Goal: Information Seeking & Learning: Learn about a topic

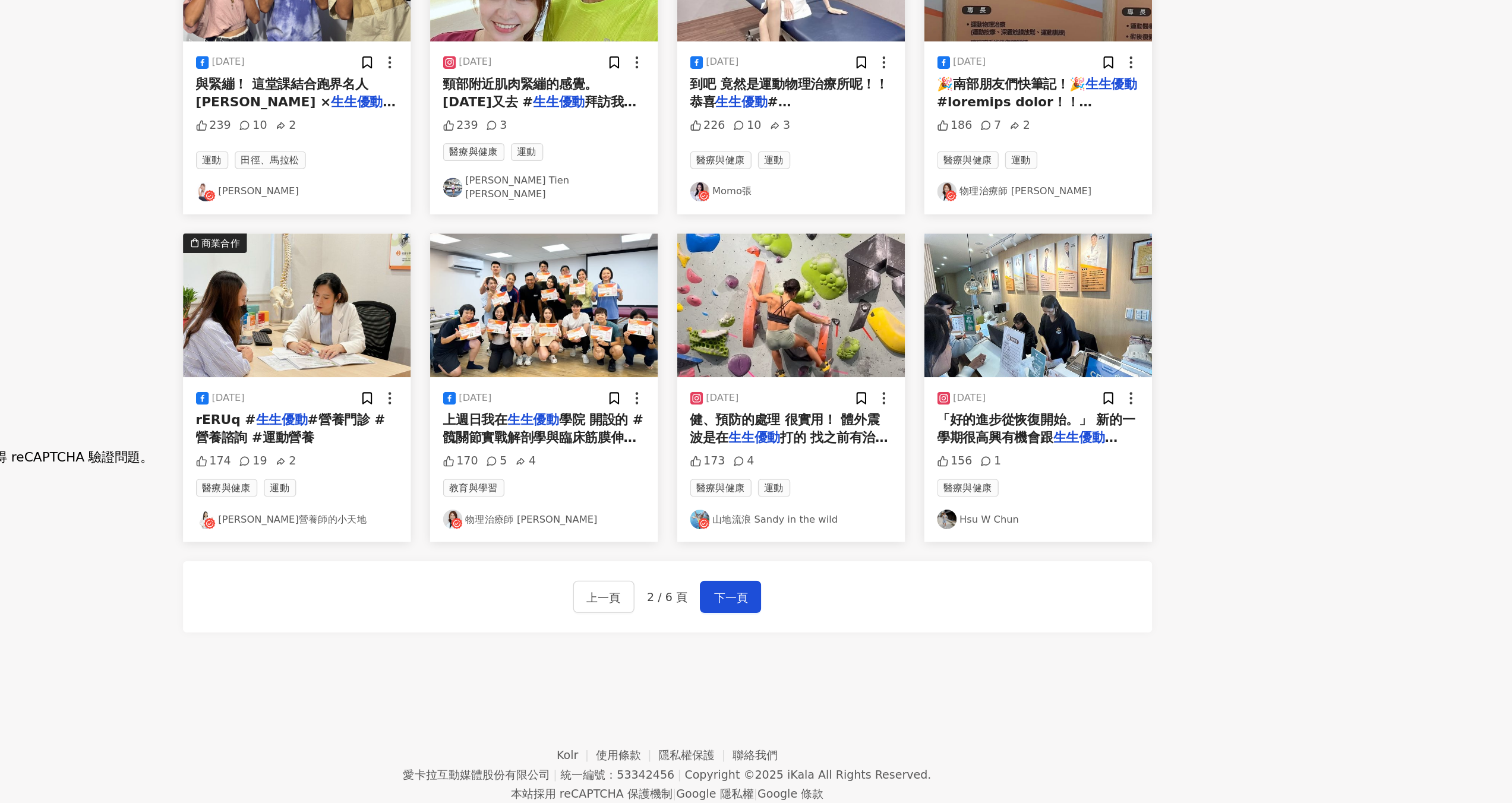
scroll to position [339, 0]
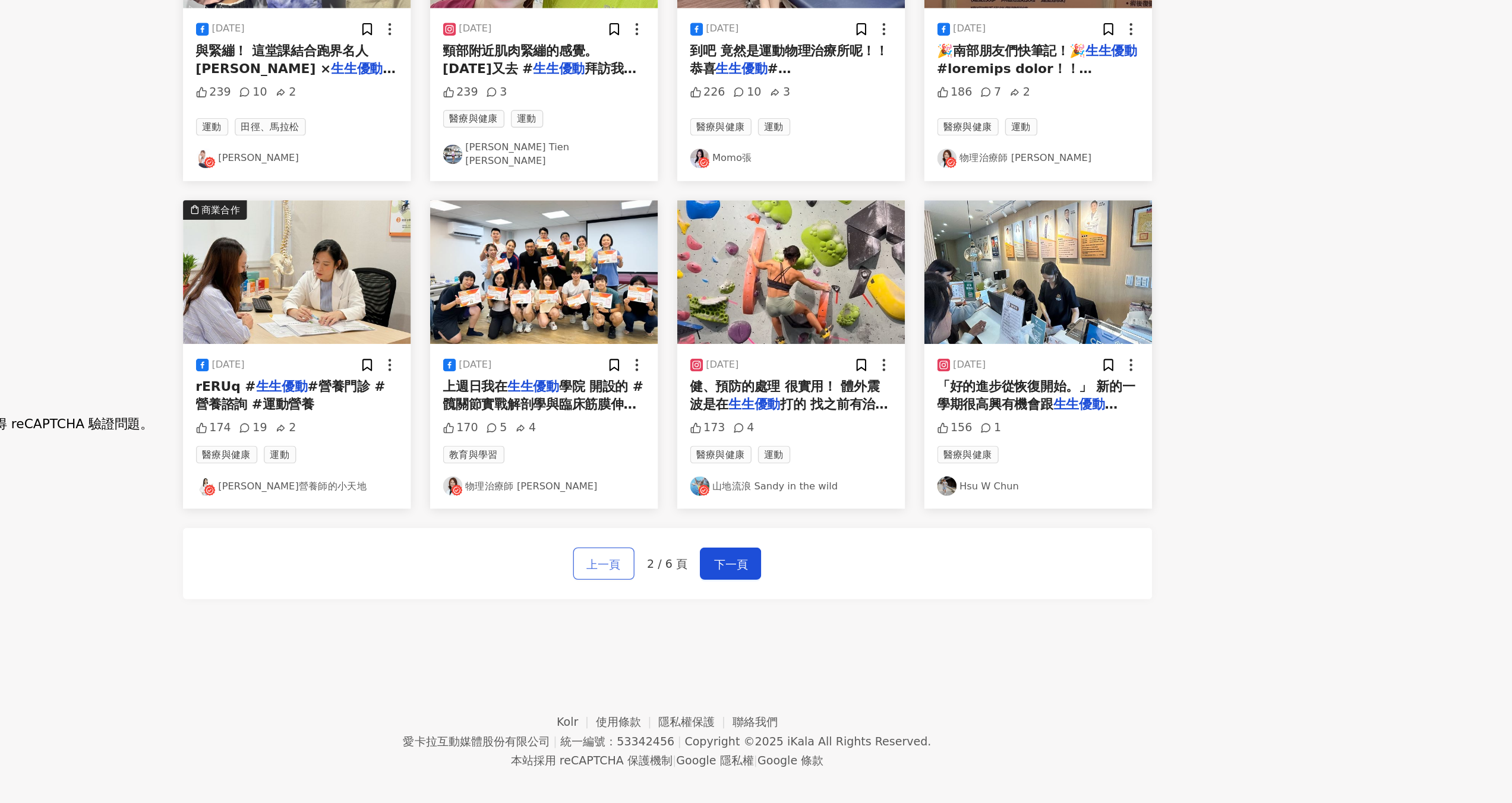
click at [788, 616] on button "上一頁" at bounding box center [774, 626] width 45 height 24
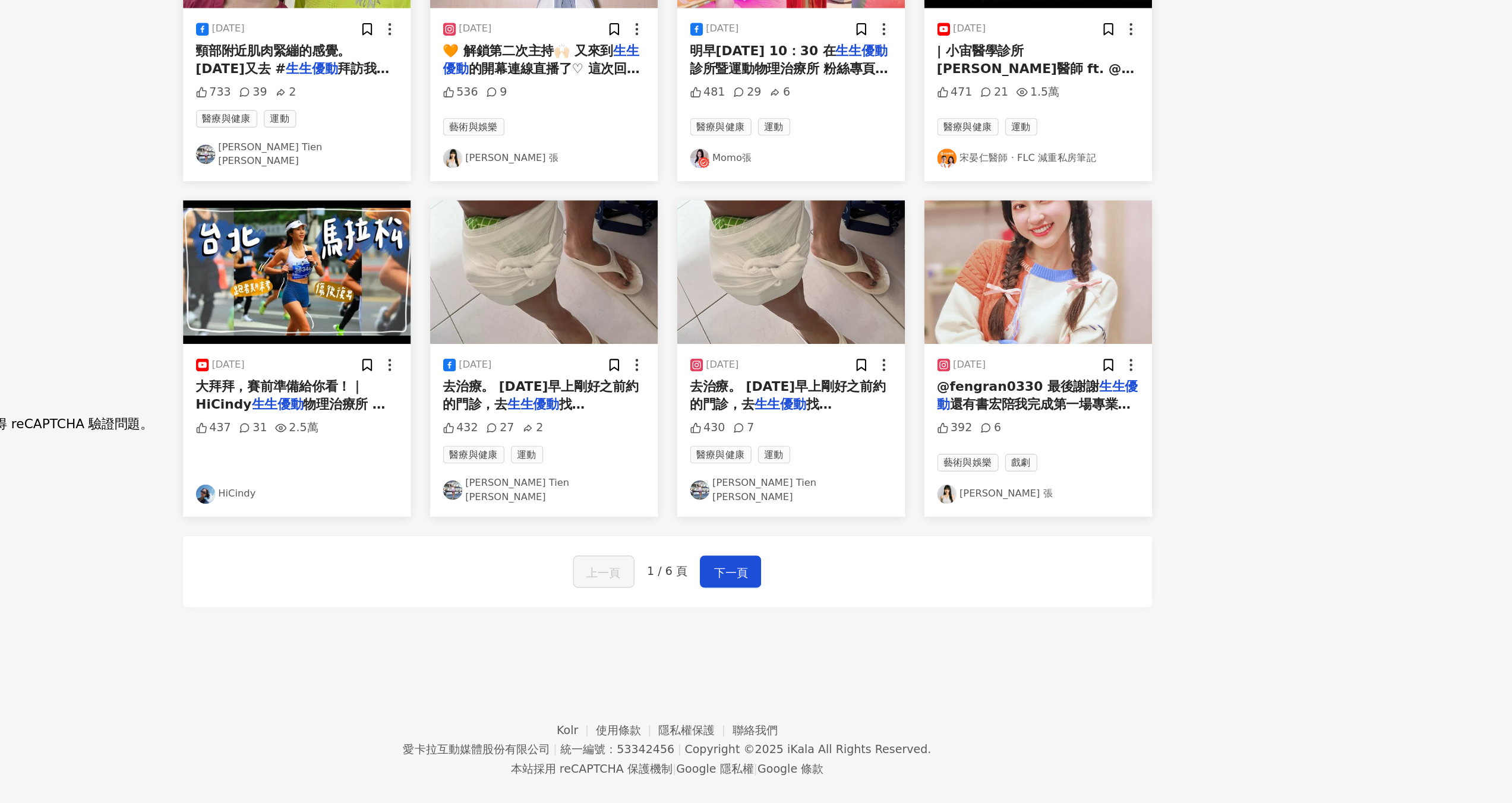
click at [924, 475] on div "[DATE]" at bounding box center [912, 481] width 149 height 12
click at [918, 504] on span "找[PERSON_NAME]老師，她檢查了一下之後說我" at bounding box center [911, 522] width 146 height 38
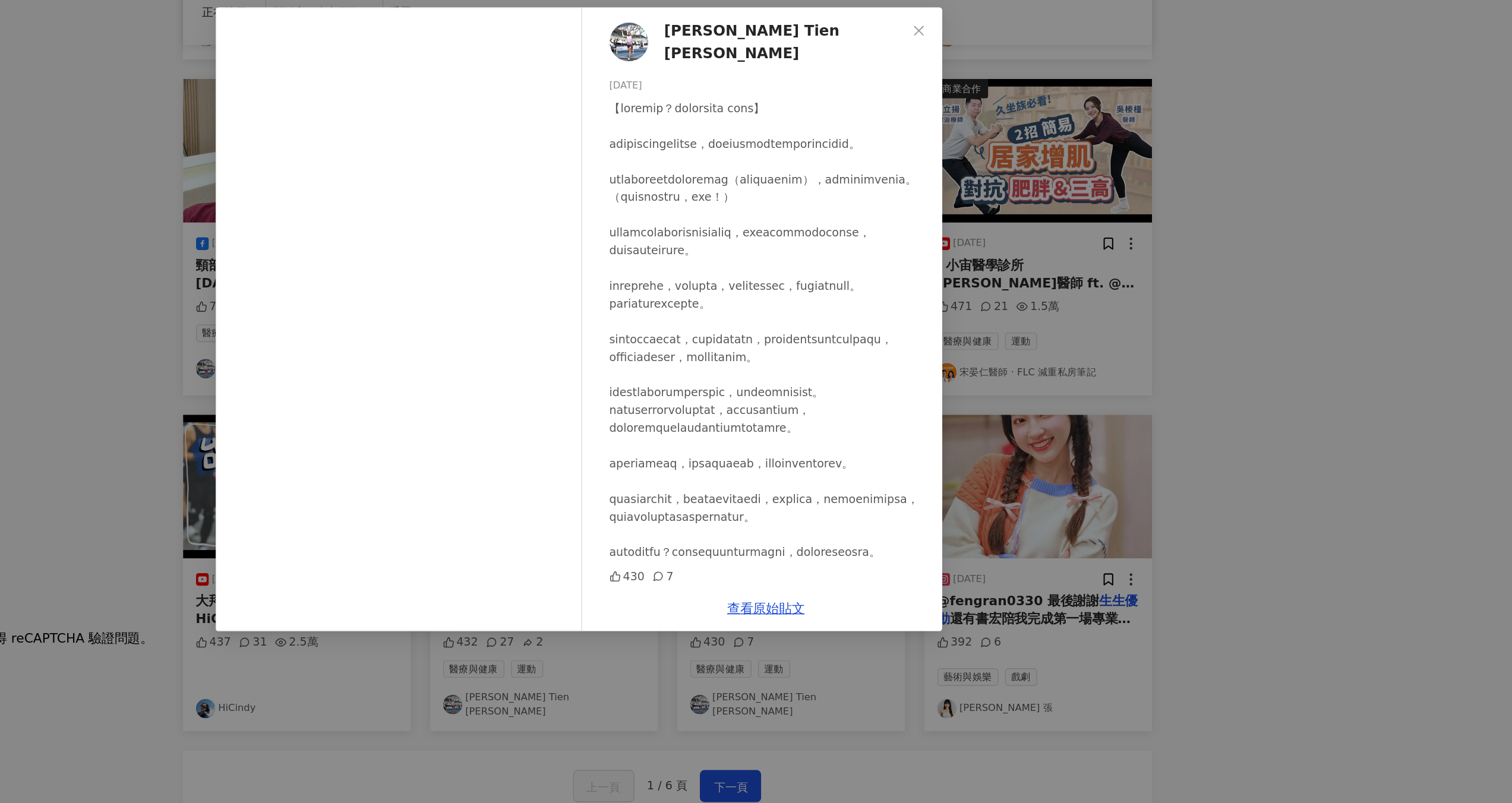
scroll to position [100, 0]
click at [1345, 272] on div "[PERSON_NAME] Tien [PERSON_NAME][DATE] 430 7 查看原始貼文" at bounding box center [756, 402] width 1512 height 803
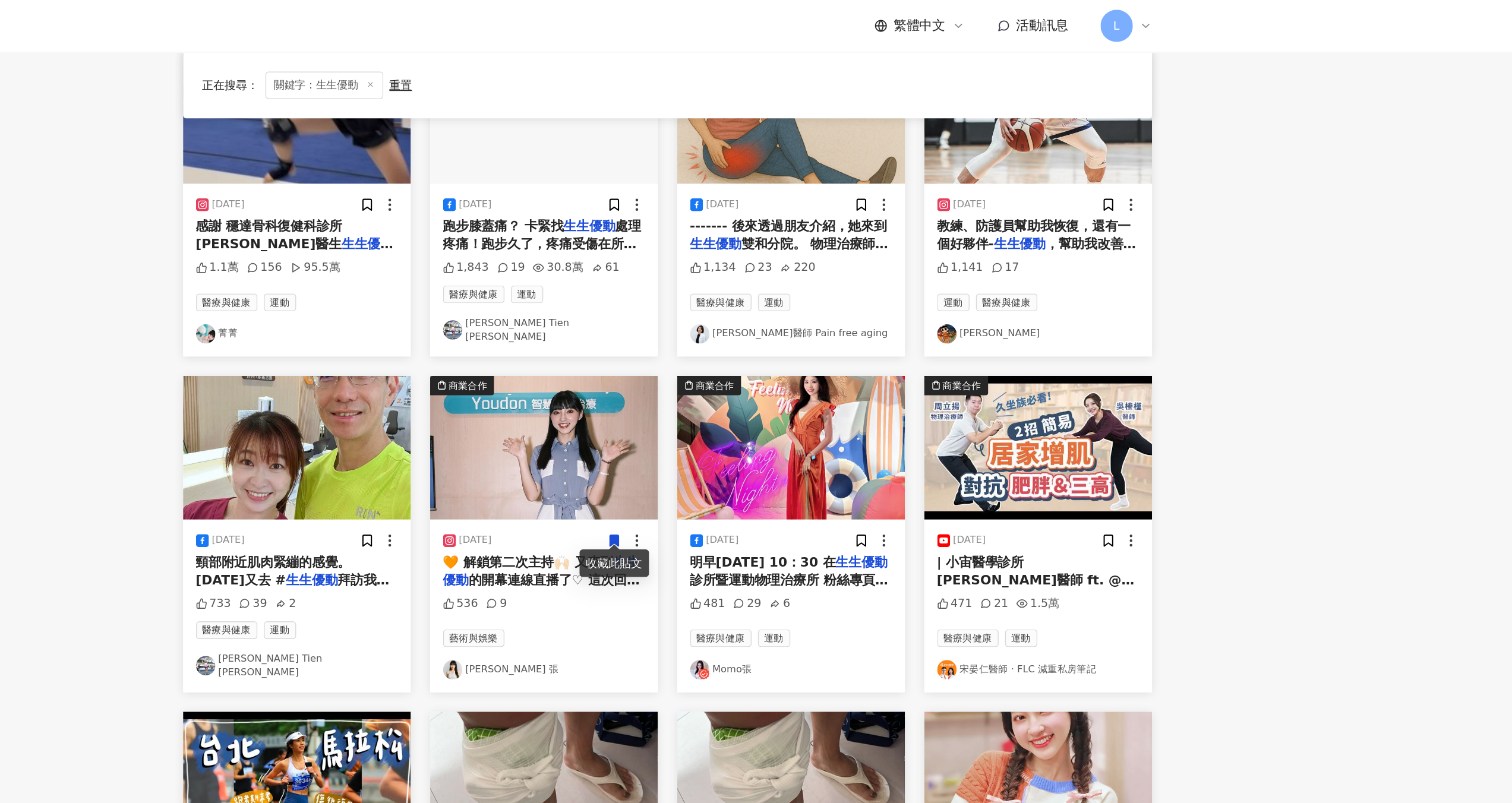
scroll to position [85, 0]
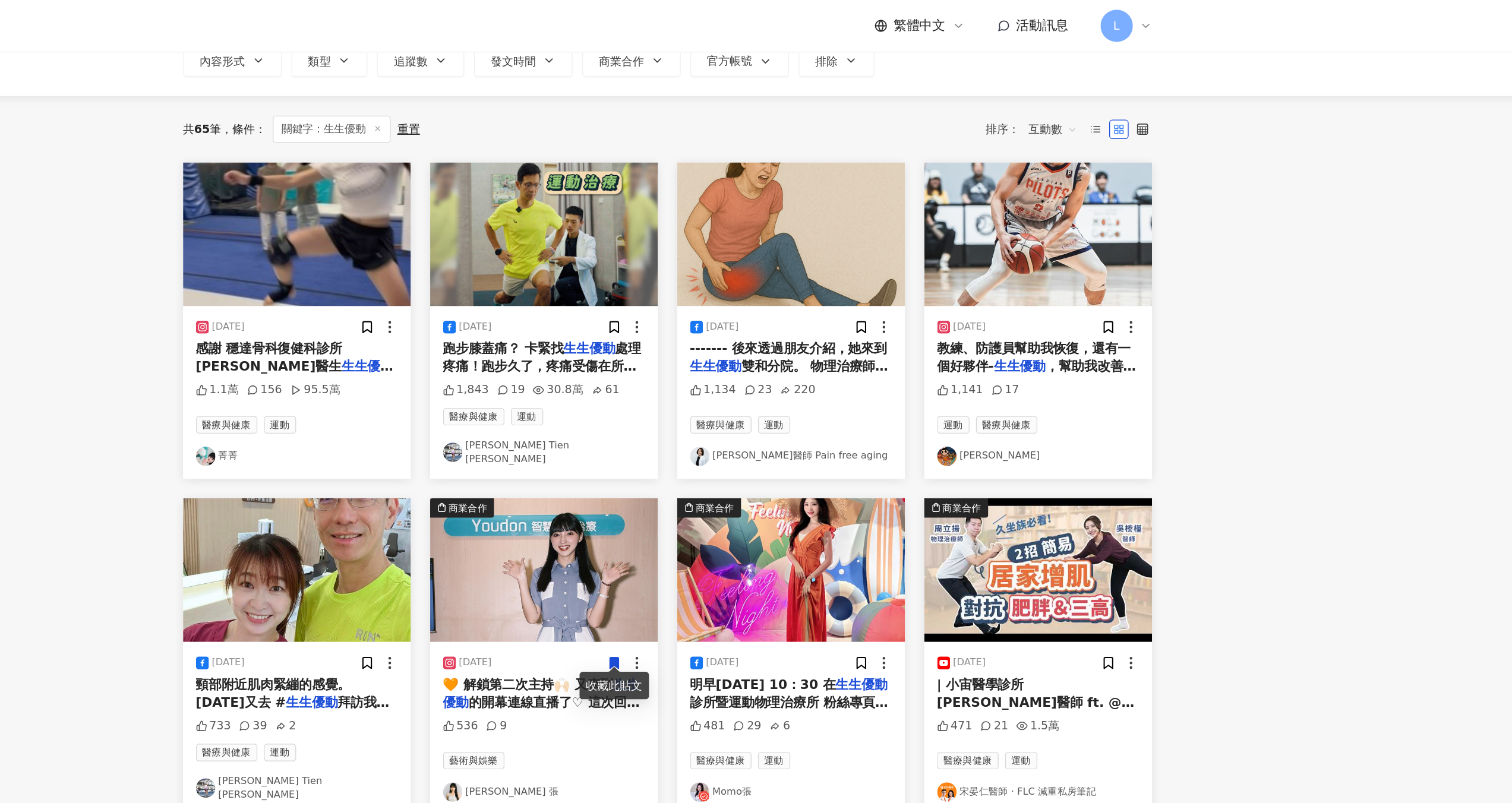
click at [710, 258] on span "跑步膝蓋痛？ 卡緊找" at bounding box center [700, 256] width 89 height 11
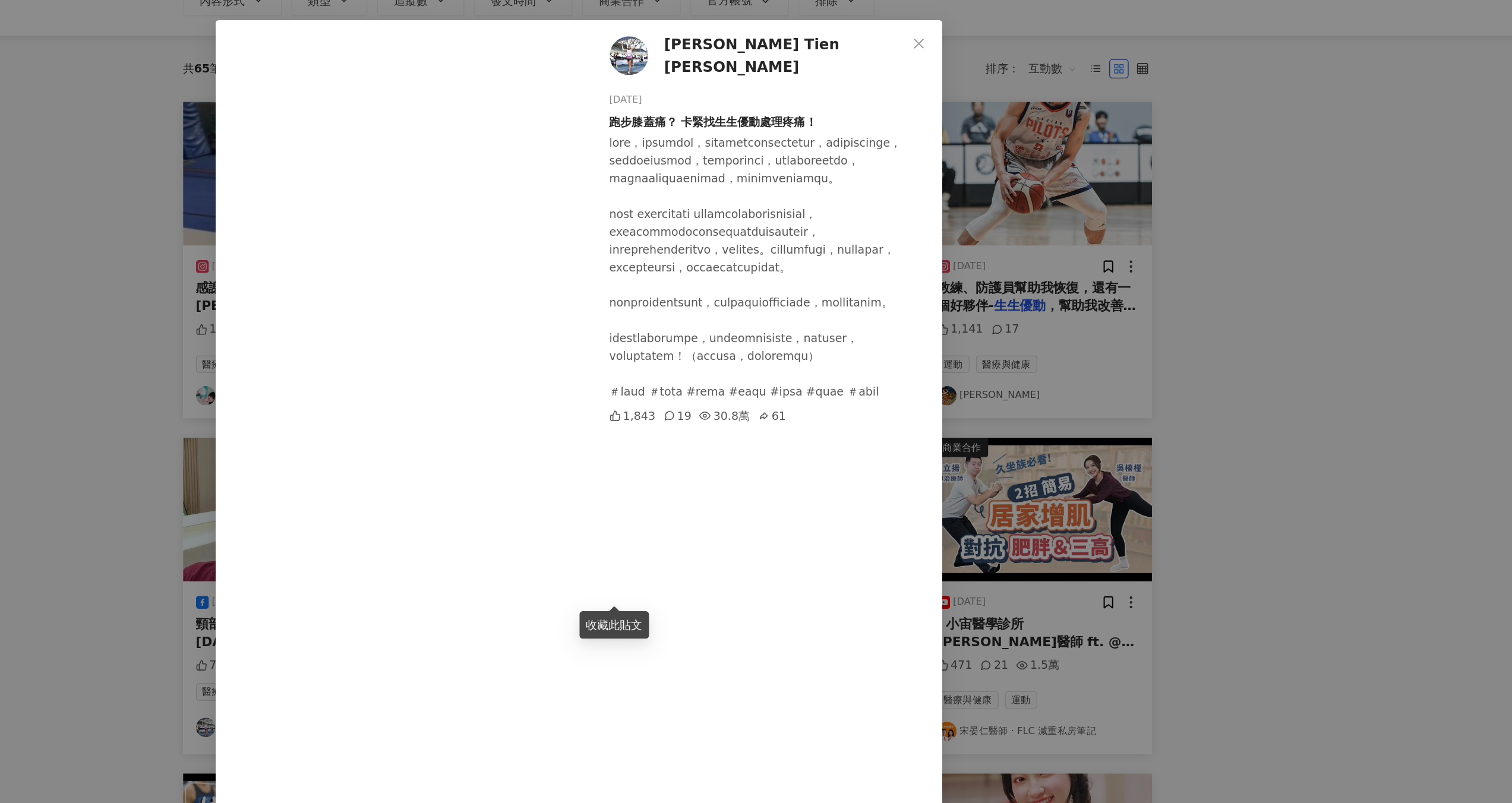
click at [1251, 296] on div "[PERSON_NAME] Tien [PERSON_NAME][DATE] 跑步膝蓋痛？ 卡緊找生生優動處理疼痛！ 1,843 19 30.8萬 61 查看…" at bounding box center [756, 402] width 1512 height 803
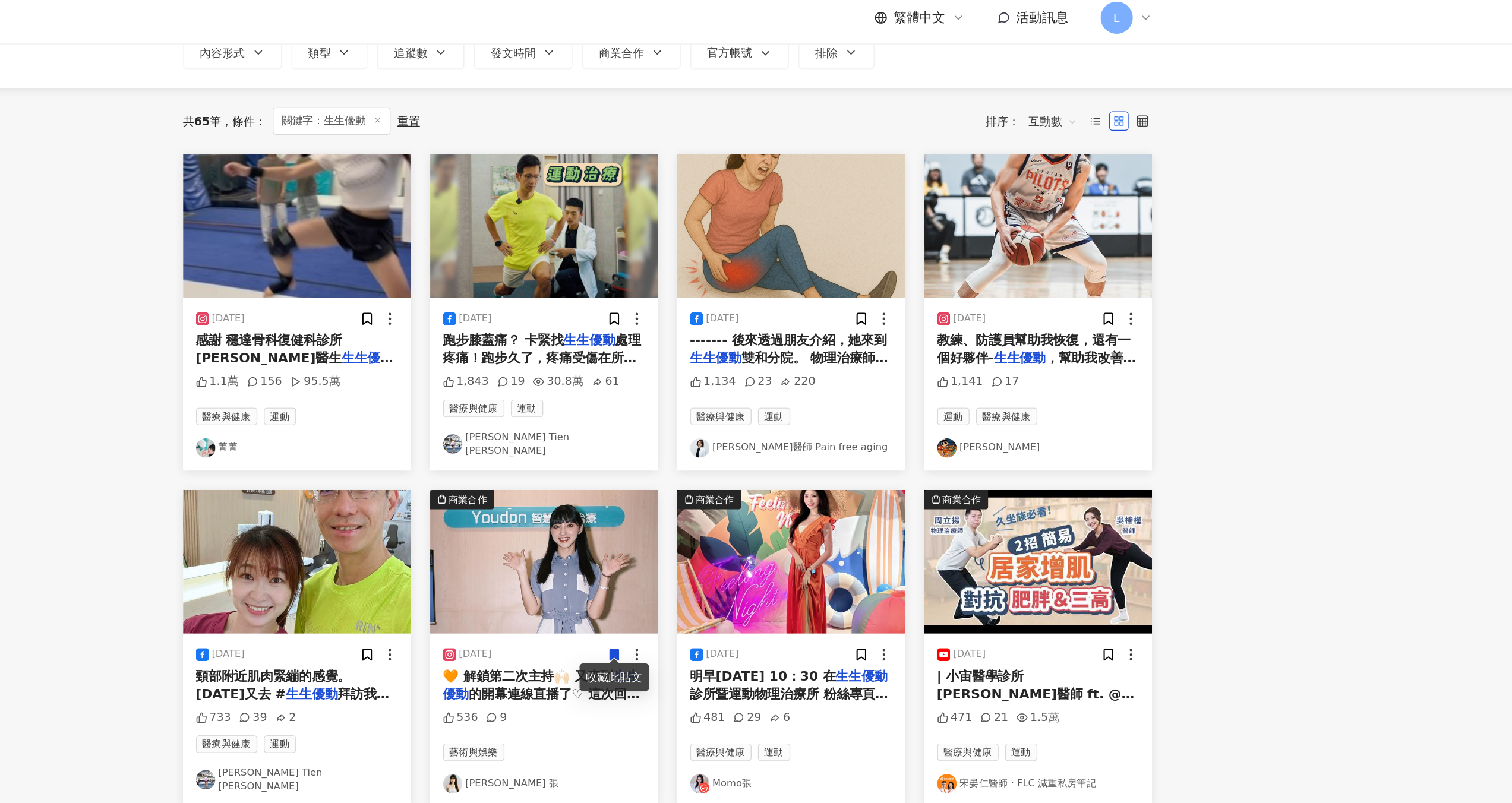
click at [573, 277] on span "物理治療師 @lala_bii" at bounding box center [523, 282] width 98 height 11
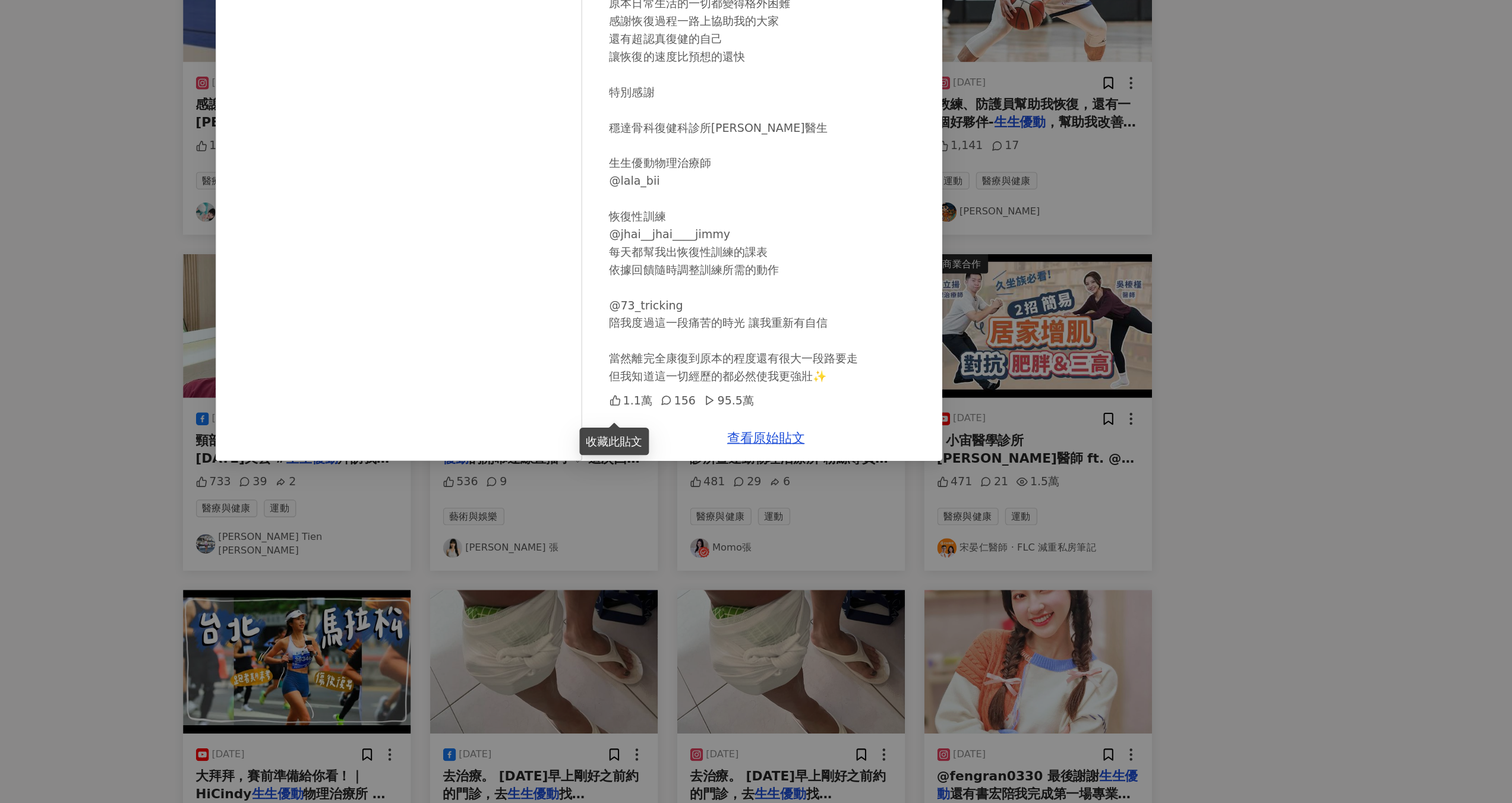
click at [1204, 368] on div "菁菁 [DATE] 半月板磨損修復紀錄 受傷的當下完全走不了路 隔天花了10多分鐘才從床上走到廁所 原本日常生活的一切都變得格外困難 感謝恢復過程一路上協助我…" at bounding box center [756, 402] width 1512 height 803
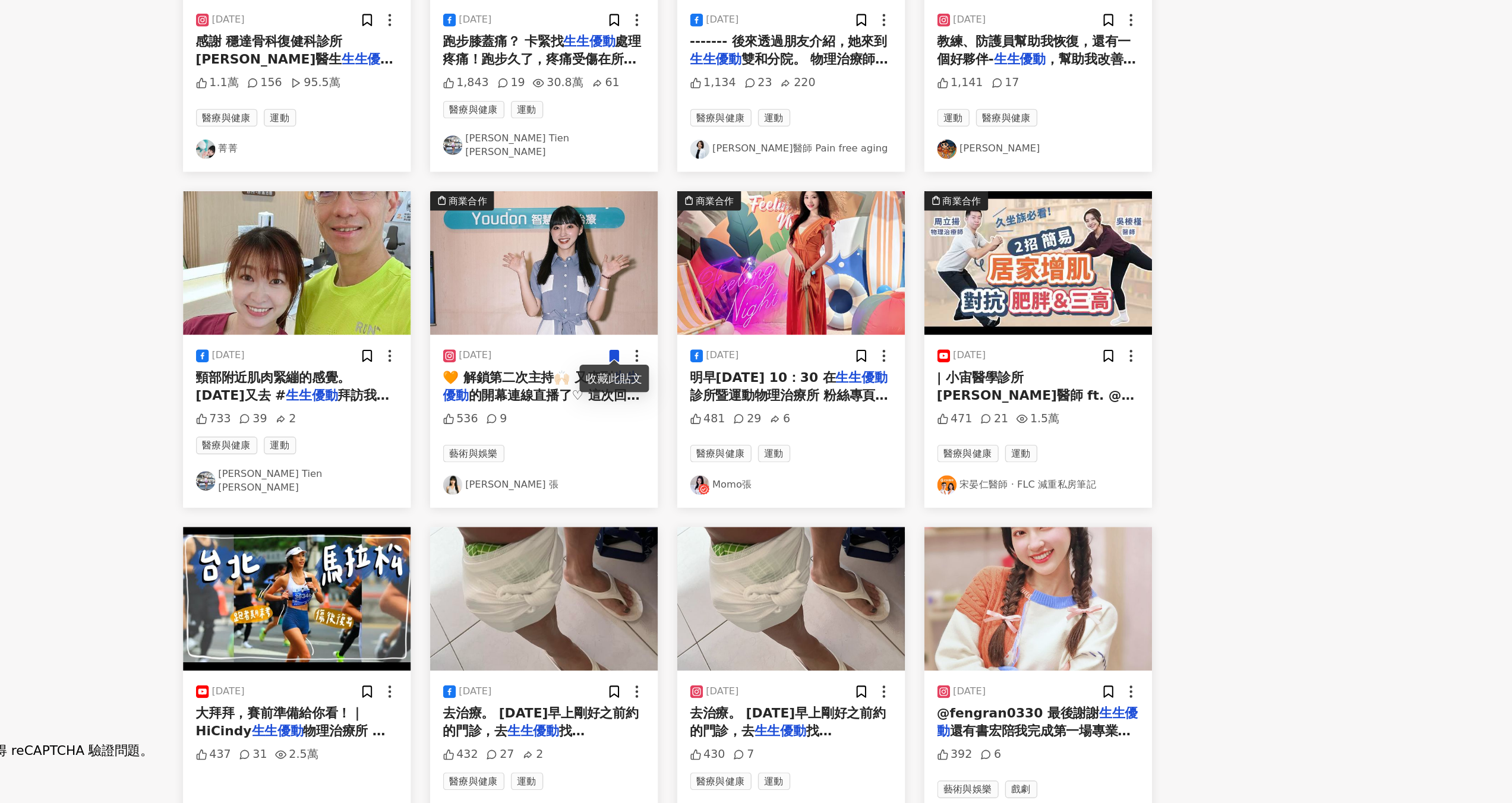
scroll to position [100, 0]
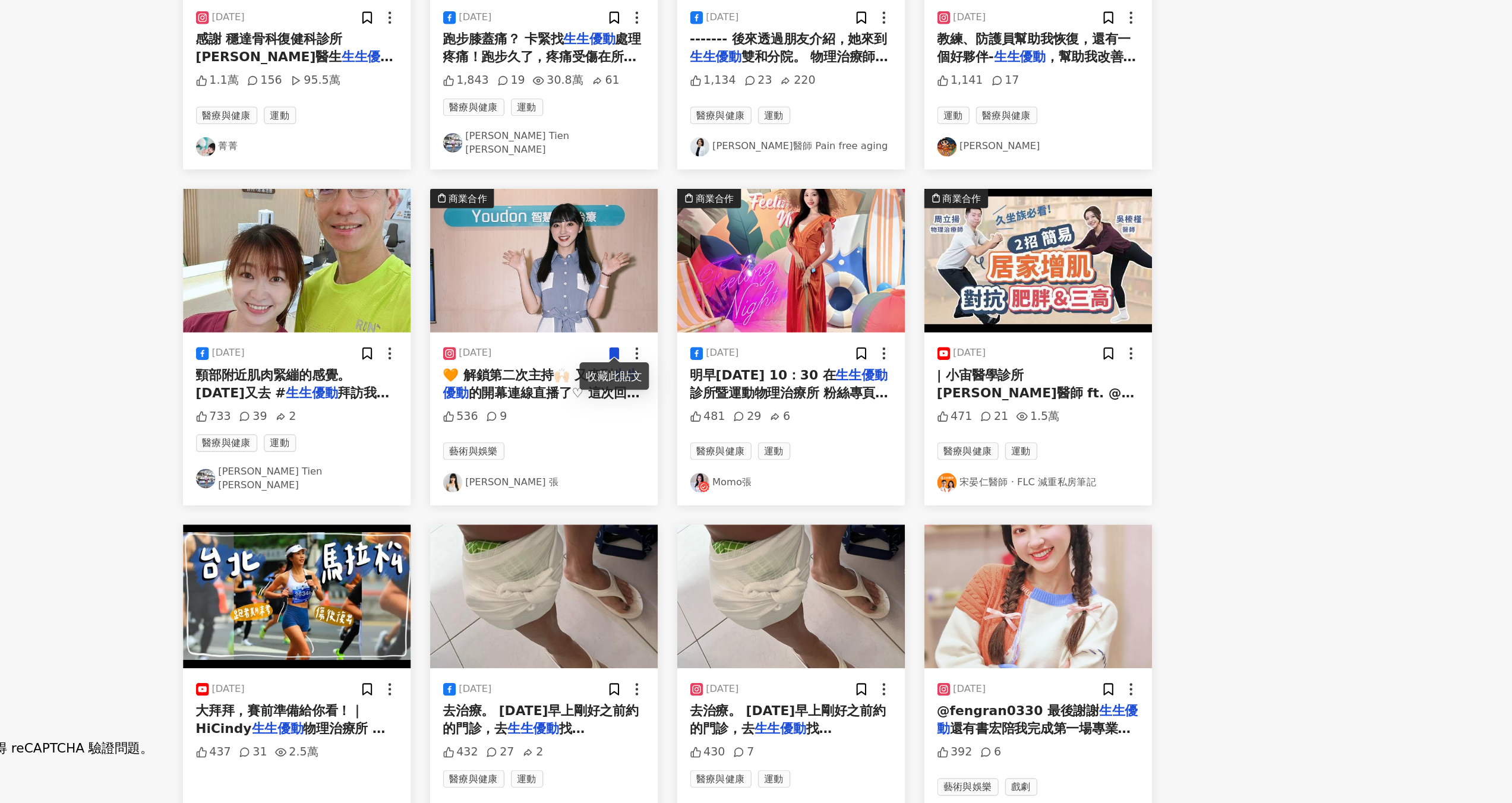
click at [565, 641] on img at bounding box center [549, 651] width 167 height 106
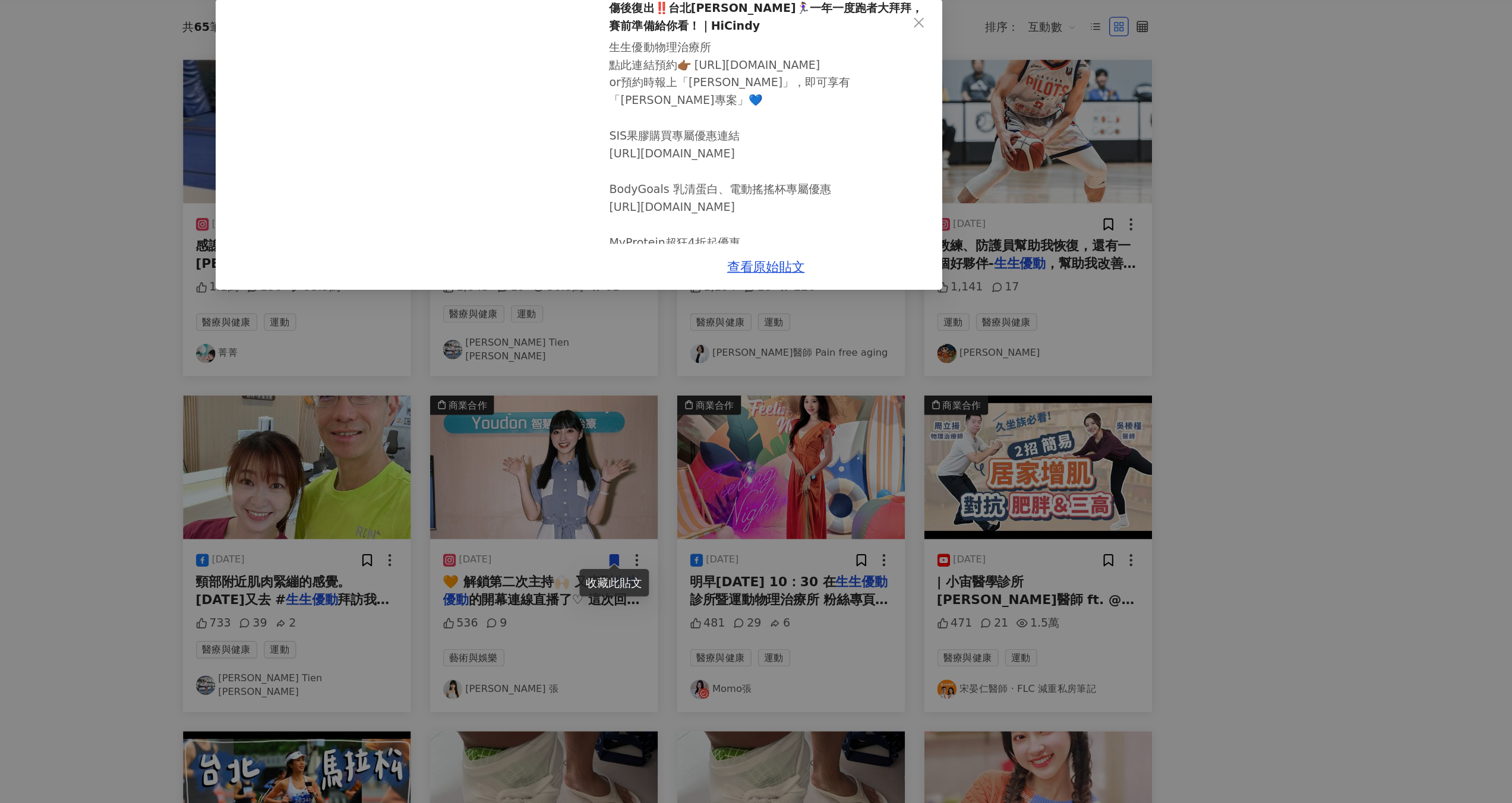
scroll to position [54, 0]
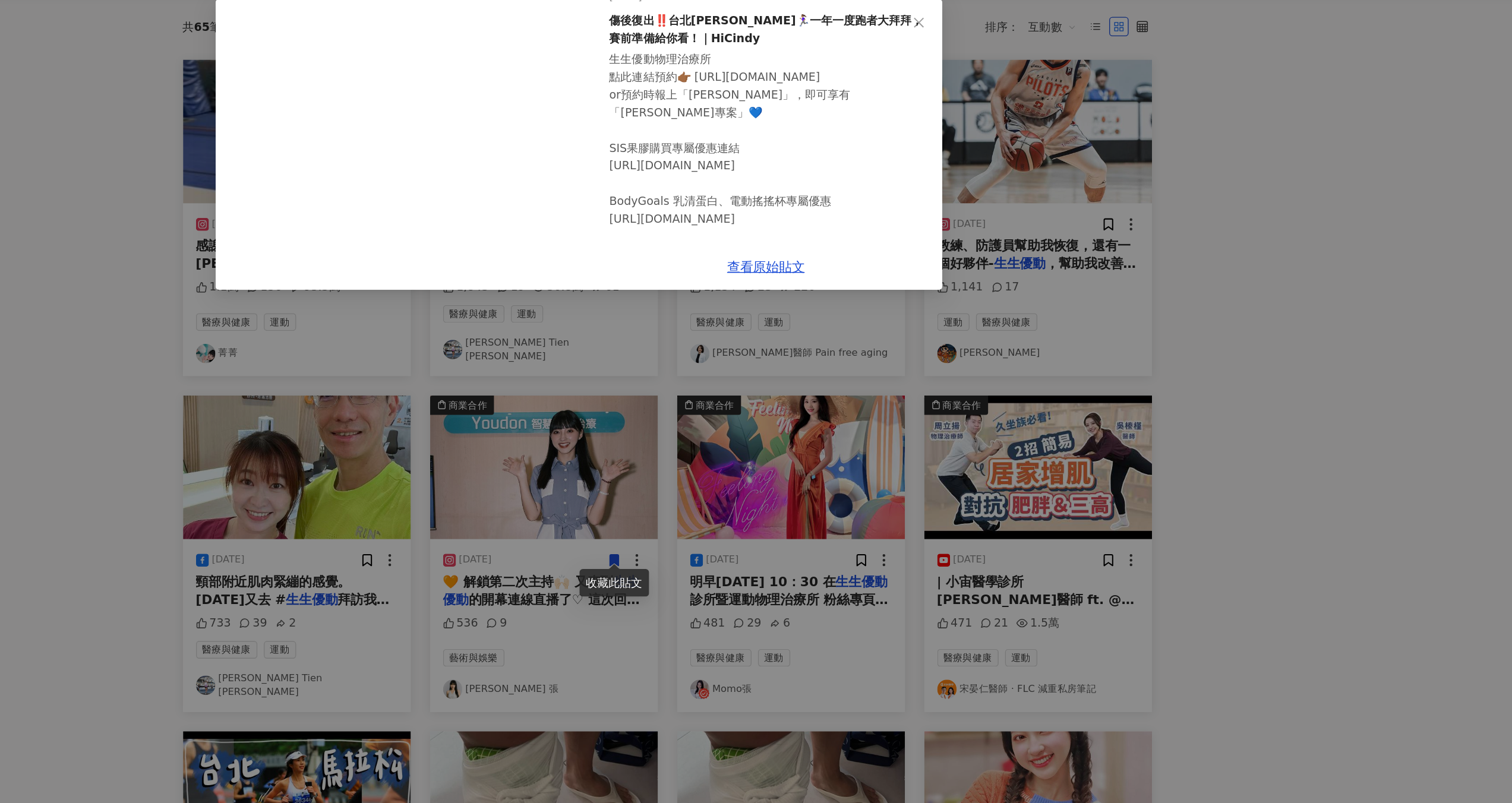
click at [1257, 248] on div "HiCindy [DATE] 傷後復出‼️台北[PERSON_NAME]🏃🏽‍♀️一年一度跑者大拜拜，賽前準備給你看！｜HiCindy 437 31 2.5萬…" at bounding box center [756, 402] width 1512 height 803
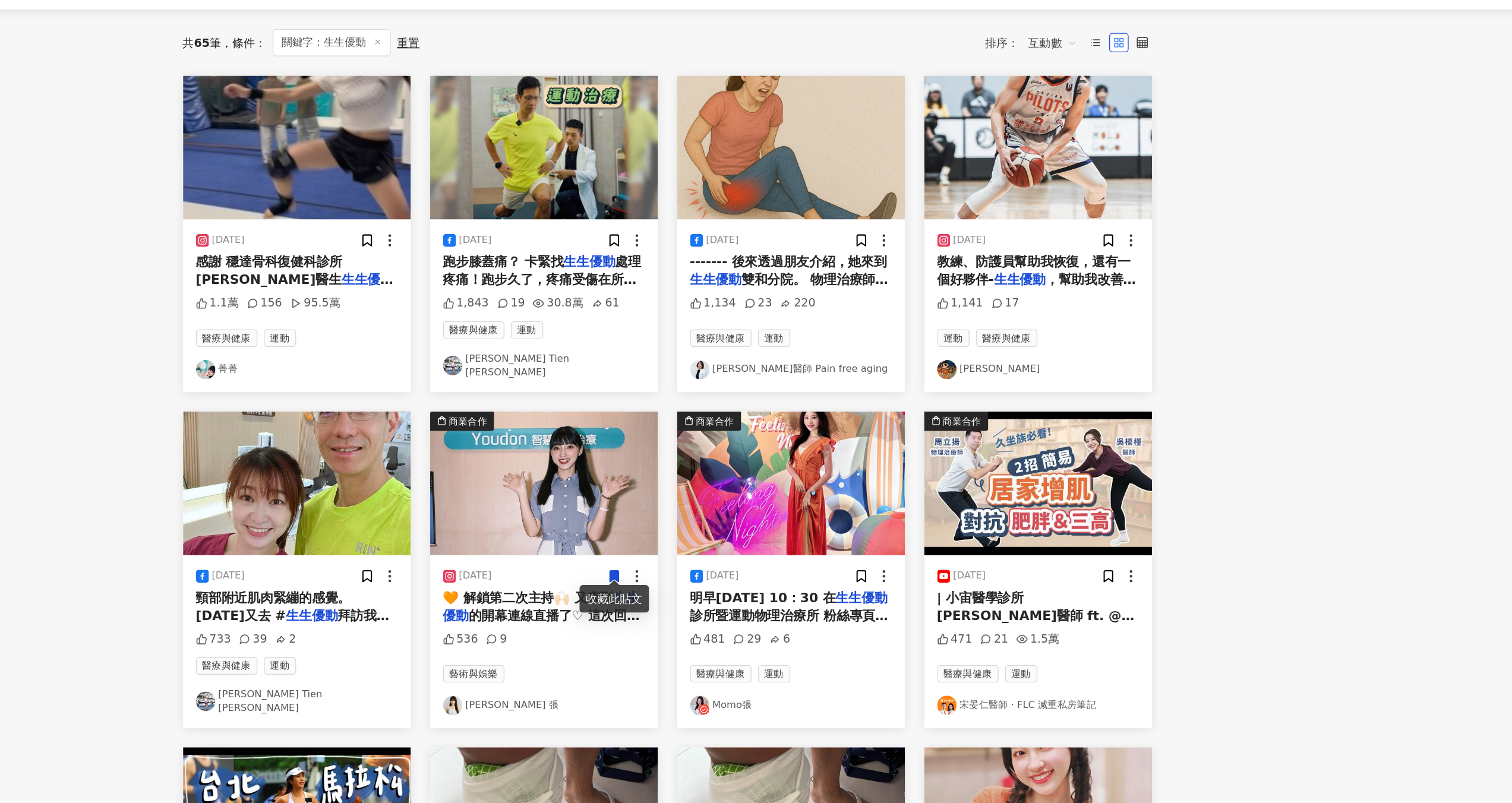
click at [1111, 234] on div "[DATE] 教練、防護員幫助我恢復，還有一個好夥伴- 生生優動 ，幫助我改善疼痛問題，並提升運動 1,141 17 運動 醫療與健康 [PERSON_NAM…" at bounding box center [1094, 273] width 167 height 127
click at [1107, 242] on span "教練、防護員幫助我恢復，還有一個好夥伴-" at bounding box center [1091, 247] width 143 height 25
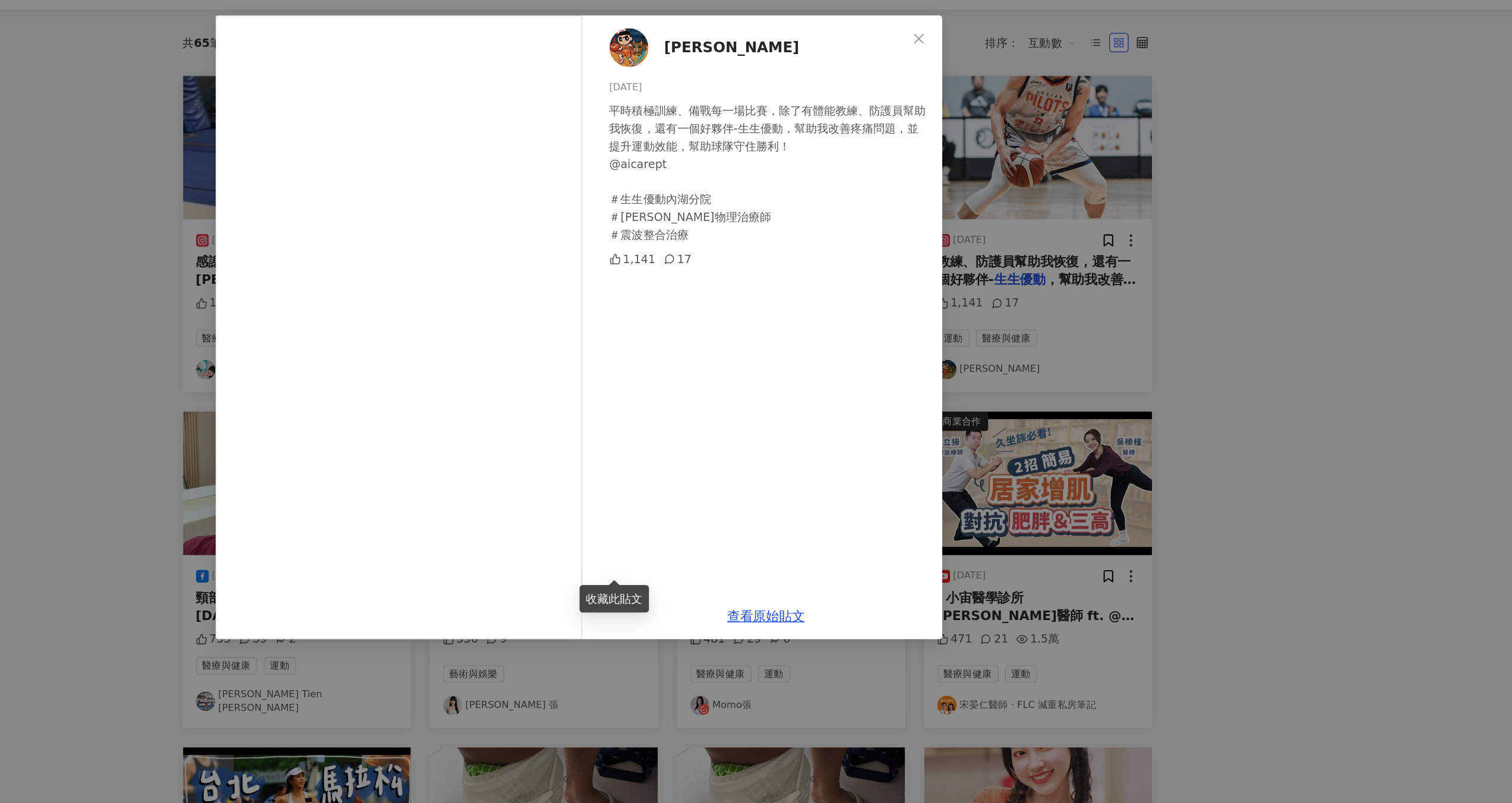
click at [1264, 238] on div "[PERSON_NAME][DATE] 平時積極訓練、備戰每一場比賽，除了有體能教練、防護員幫助我恢復，還有一個好夥伴-生生優動，幫助我改善疼痛問題，並提升運…" at bounding box center [756, 402] width 1512 height 803
